Goal: Task Accomplishment & Management: Complete application form

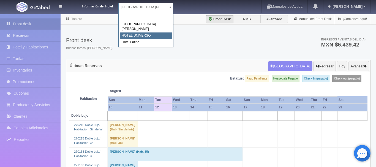
select select "358"
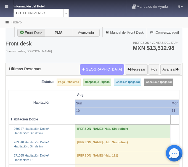
click at [113, 68] on button "[GEOGRAPHIC_DATA]" at bounding box center [102, 69] width 44 height 10
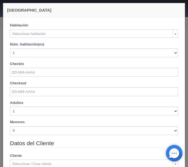
checkbox input "false"
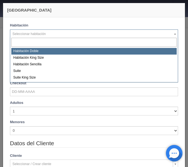
select select "583"
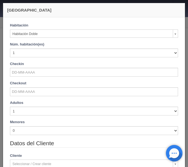
checkbox input "false"
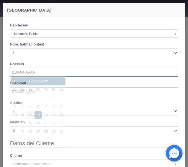
click at [20, 71] on input "text" at bounding box center [94, 72] width 168 height 9
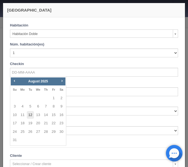
click at [29, 115] on link "12" at bounding box center [30, 115] width 7 height 8
type input "[DATE]"
checkbox input "false"
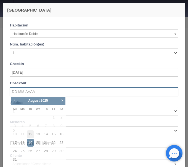
click at [22, 92] on input "text" at bounding box center [94, 91] width 168 height 9
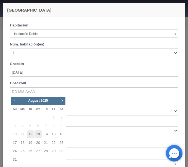
click at [37, 134] on link "13" at bounding box center [37, 134] width 7 height 8
type input "[DATE]"
checkbox input "false"
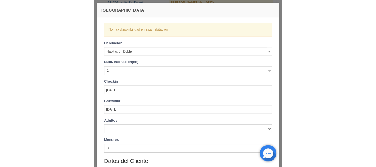
scroll to position [299, 0]
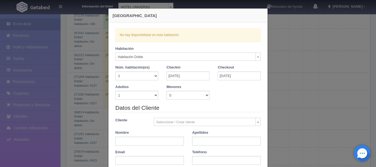
click at [155, 141] on input "text" at bounding box center [149, 141] width 69 height 9
click at [201, 143] on input "text" at bounding box center [226, 141] width 69 height 9
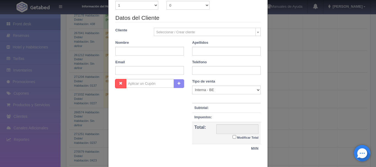
scroll to position [120, 0]
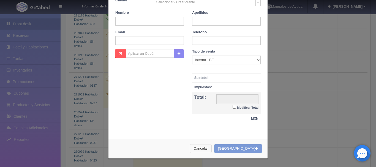
click at [210, 147] on button "Cancelar" at bounding box center [201, 148] width 22 height 9
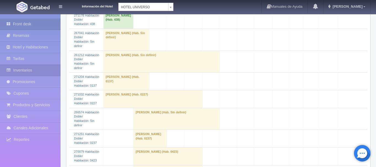
click at [21, 71] on link "Inventarios" at bounding box center [30, 70] width 61 height 11
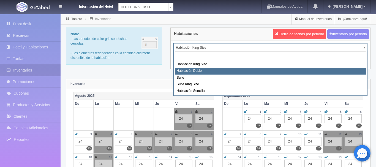
select select "583"
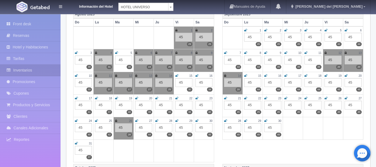
scroll to position [85, 0]
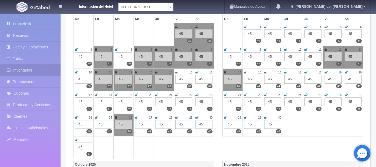
click at [116, 72] on icon at bounding box center [116, 72] width 2 height 3
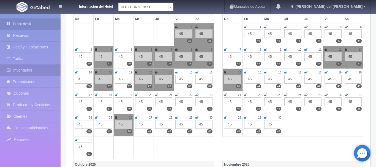
click at [38, 23] on link "Front desk" at bounding box center [30, 23] width 61 height 11
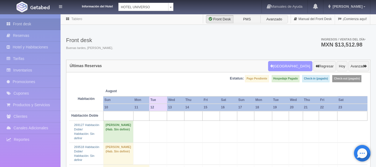
click at [296, 63] on button "Nueva Reserva" at bounding box center [290, 66] width 44 height 10
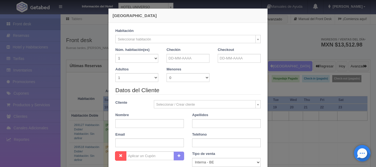
checkbox input "false"
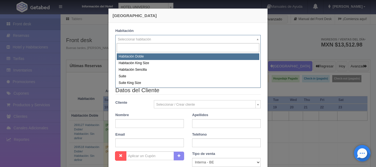
select select "583"
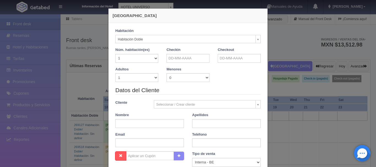
checkbox input "false"
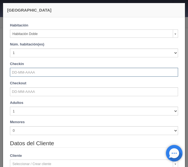
click at [35, 70] on input "text" at bounding box center [94, 72] width 168 height 9
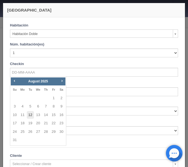
click at [31, 114] on link "12" at bounding box center [30, 115] width 7 height 8
type input "12-08-2025"
checkbox input "false"
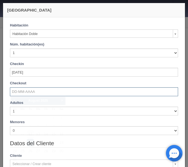
click at [20, 92] on input "text" at bounding box center [94, 91] width 168 height 9
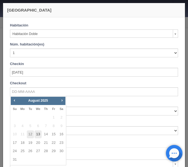
click at [38, 134] on link "13" at bounding box center [37, 134] width 7 height 8
type input "13-08-2025"
checkbox input "false"
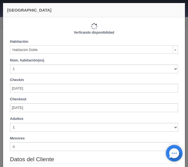
type input "1030.00"
checkbox input "false"
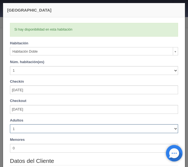
select select "2"
click option "2" at bounding box center [0, 0] width 0 height 0
checkbox input "false"
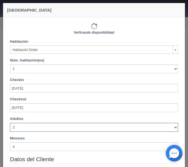
type input "1030.00"
checkbox input "false"
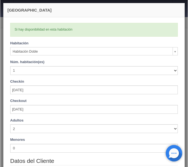
scroll to position [104, 0]
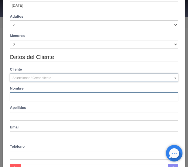
click at [46, 100] on input "text" at bounding box center [94, 96] width 168 height 9
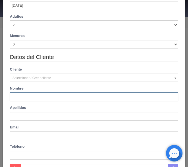
click at [20, 96] on input "text" at bounding box center [94, 96] width 168 height 9
type input "Domenica"
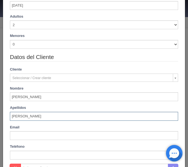
type input "Rodriguez"
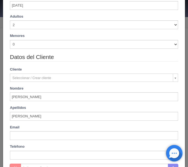
scroll to position [188, 0]
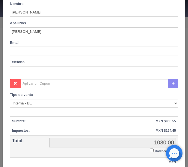
click at [151, 151] on input "Modificar Total" at bounding box center [152, 150] width 4 height 4
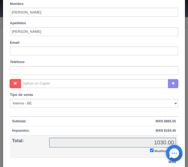
checkbox input "true"
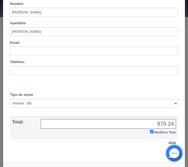
type input "970.24"
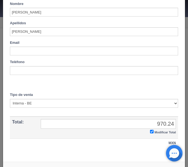
scroll to position [205, 0]
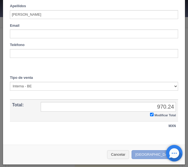
click at [156, 151] on button "Crear Reserva" at bounding box center [156, 154] width 48 height 9
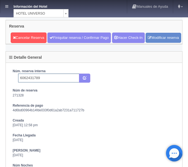
click at [48, 82] on input "6062431789" at bounding box center [48, 78] width 61 height 9
type input "6062431789 Booking"
click at [82, 83] on button "submit" at bounding box center [84, 78] width 11 height 9
click at [6, 7] on icon at bounding box center [6, 7] width 3 height 4
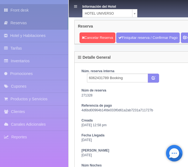
click at [13, 9] on link "Front desk" at bounding box center [34, 10] width 68 height 12
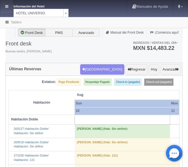
click at [7, 10] on link at bounding box center [6, 6] width 13 height 13
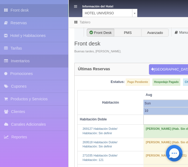
click at [18, 64] on link "Inventarios" at bounding box center [34, 61] width 68 height 12
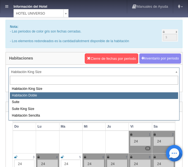
select select "583"
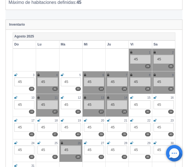
scroll to position [84, 0]
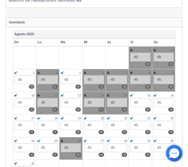
click at [61, 95] on icon at bounding box center [62, 95] width 3 height 3
